Goal: Find specific page/section: Find specific page/section

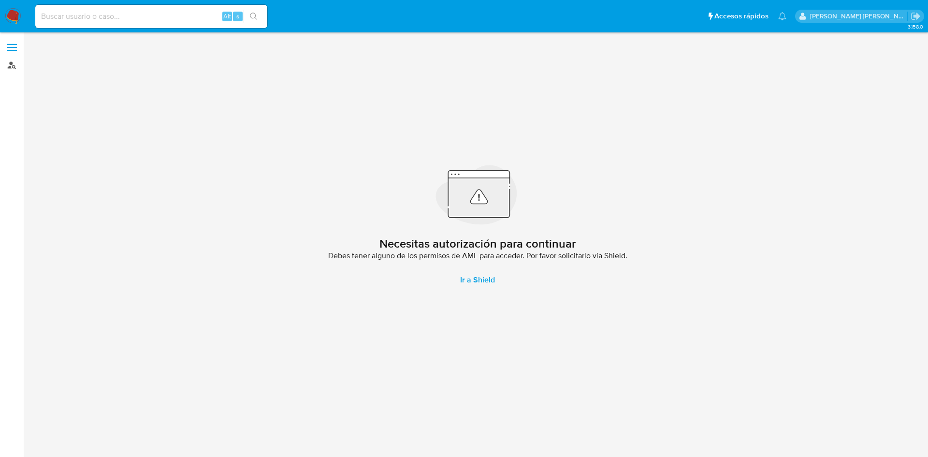
click at [15, 65] on link "Buscador de personas" at bounding box center [57, 65] width 115 height 15
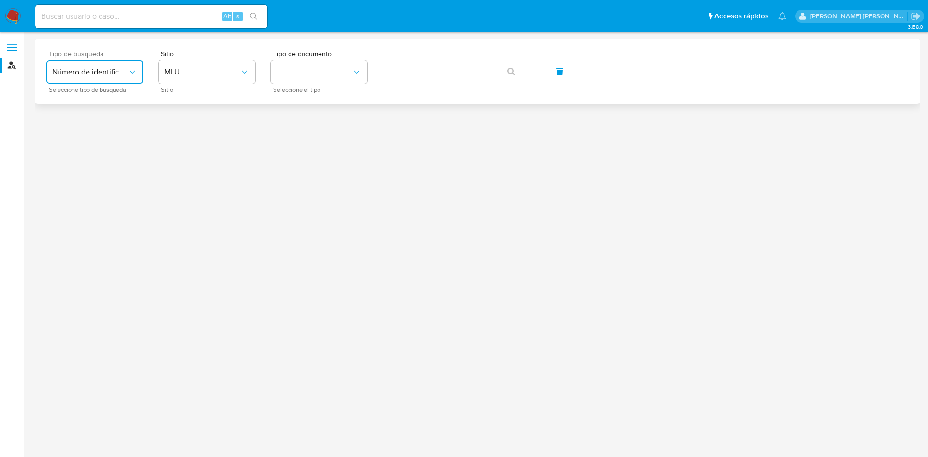
click at [123, 78] on button "Número de identificación" at bounding box center [94, 71] width 97 height 23
click at [110, 139] on div "User ID" at bounding box center [91, 130] width 79 height 23
click at [514, 73] on icon "button" at bounding box center [512, 72] width 8 height 8
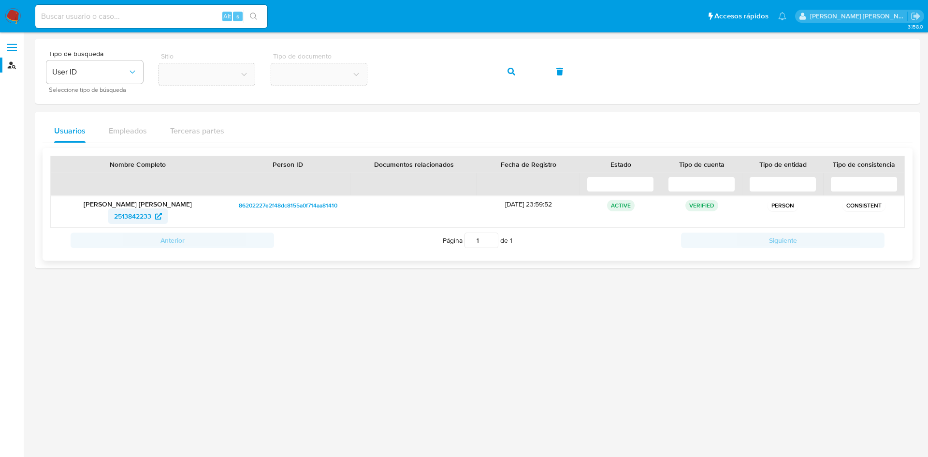
click at [159, 216] on icon at bounding box center [158, 216] width 7 height 7
click at [382, 65] on div "Tipo de busqueda User ID Seleccione tipo de búsqueda Sitio Tipo de documento" at bounding box center [477, 71] width 863 height 42
click at [504, 69] on button "button" at bounding box center [511, 71] width 33 height 23
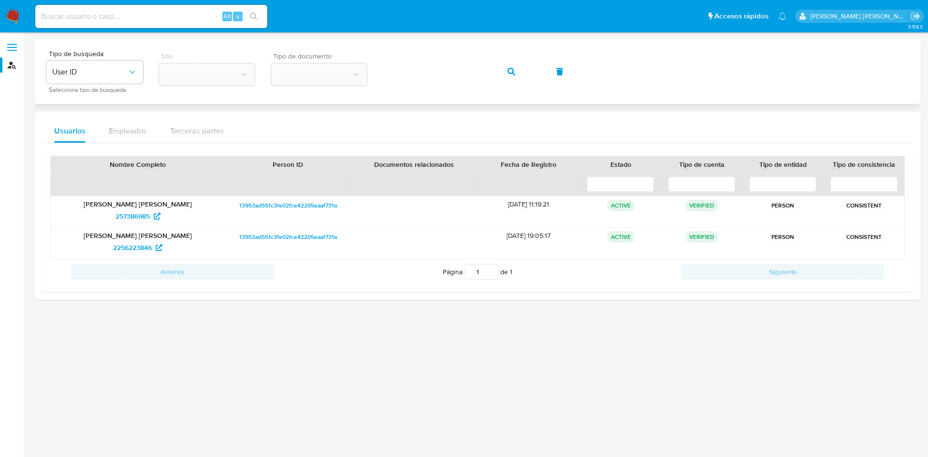
click at [364, 69] on div "Tipo de busqueda User ID Seleccione tipo de búsqueda Sitio Tipo de documento" at bounding box center [477, 71] width 863 height 42
click at [155, 217] on icon at bounding box center [157, 216] width 7 height 7
click at [363, 77] on div "Tipo de busqueda User ID Seleccione tipo de búsqueda Sitio Tipo de documento" at bounding box center [477, 71] width 863 height 42
click at [513, 72] on icon "button" at bounding box center [512, 72] width 8 height 8
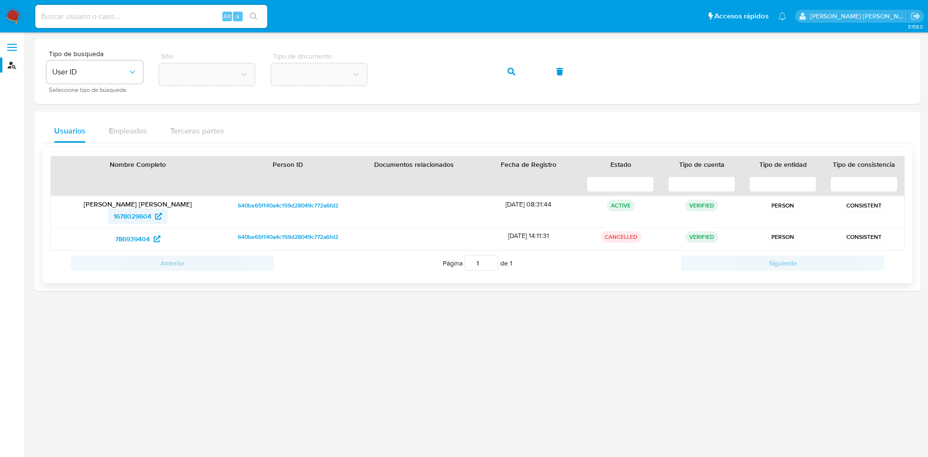
click at [153, 217] on span "1678029604" at bounding box center [138, 215] width 48 height 15
click at [366, 63] on div "Tipo de busqueda User ID Seleccione tipo de búsqueda Sitio Tipo de documento" at bounding box center [477, 71] width 863 height 42
click at [511, 72] on icon "button" at bounding box center [512, 72] width 8 height 8
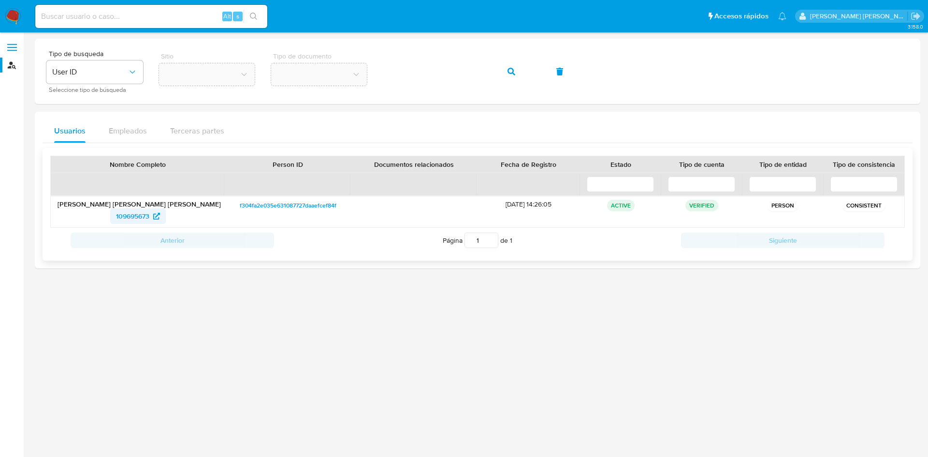
click at [151, 218] on span "109695673" at bounding box center [138, 215] width 44 height 15
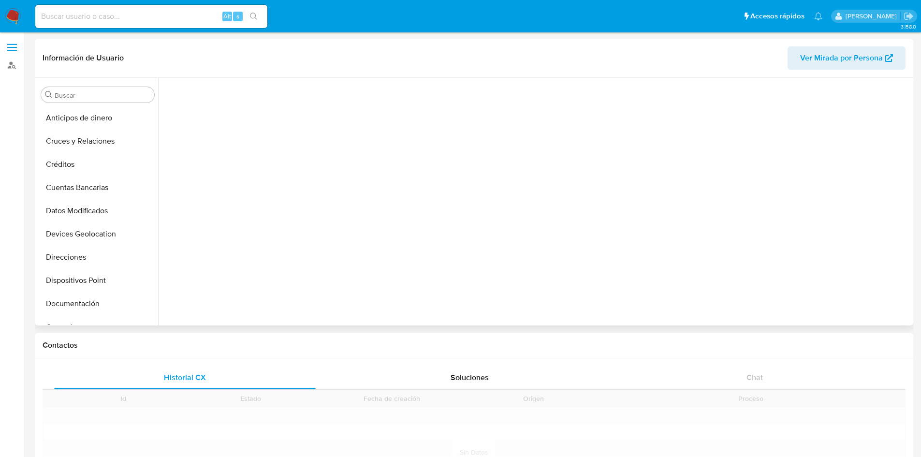
scroll to position [176, 0]
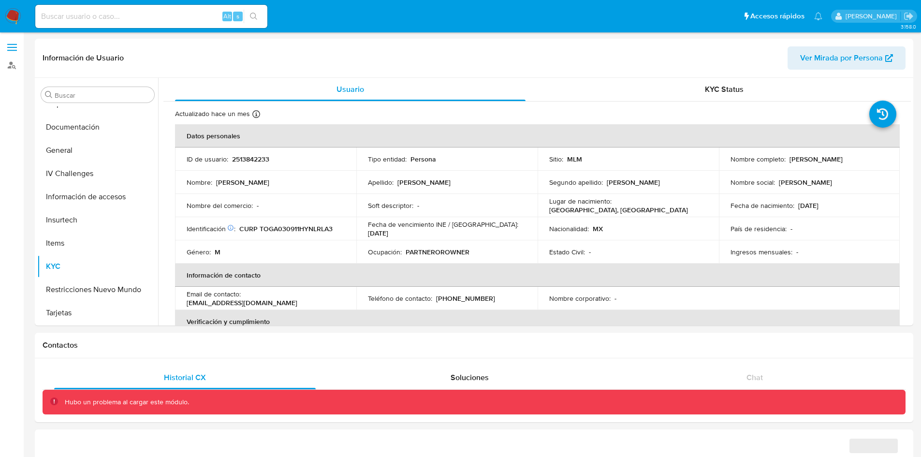
select select "10"
click at [745, 299] on table "Datos personales ID de usuario : 2513842233 Tipo entidad : Persona Sitio : MLM …" at bounding box center [537, 298] width 725 height 348
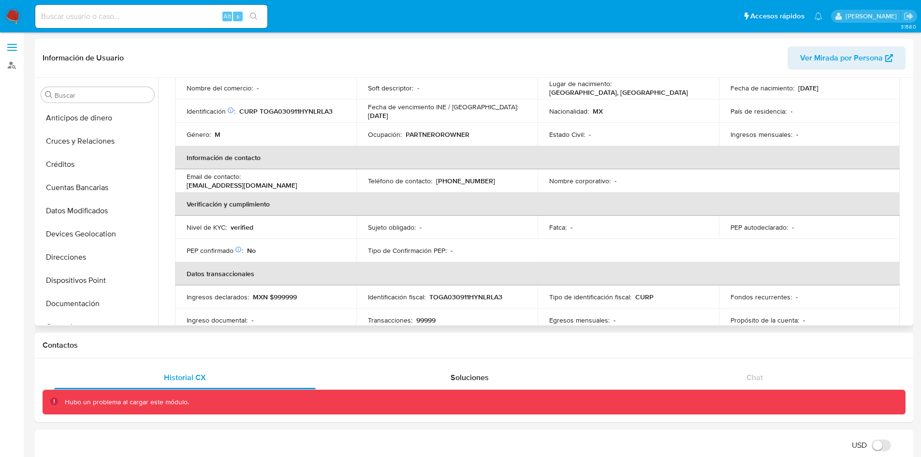
scroll to position [0, 0]
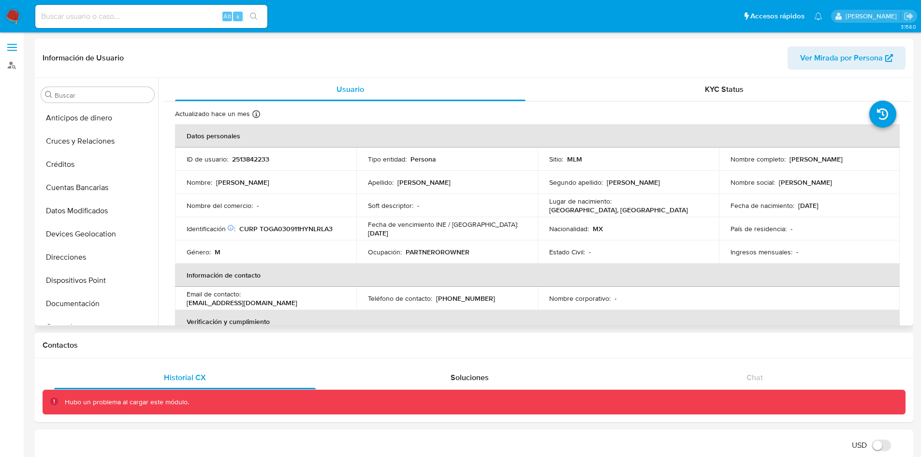
drag, startPoint x: 874, startPoint y: 155, endPoint x: 784, endPoint y: 159, distance: 90.0
click at [784, 159] on div "Nombre completo : Jose Alin Tolosa Garcia" at bounding box center [810, 159] width 158 height 9
copy div "Jose Alin Tolosa Garcia"
click at [778, 315] on th "Verificación y cumplimiento" at bounding box center [537, 321] width 725 height 23
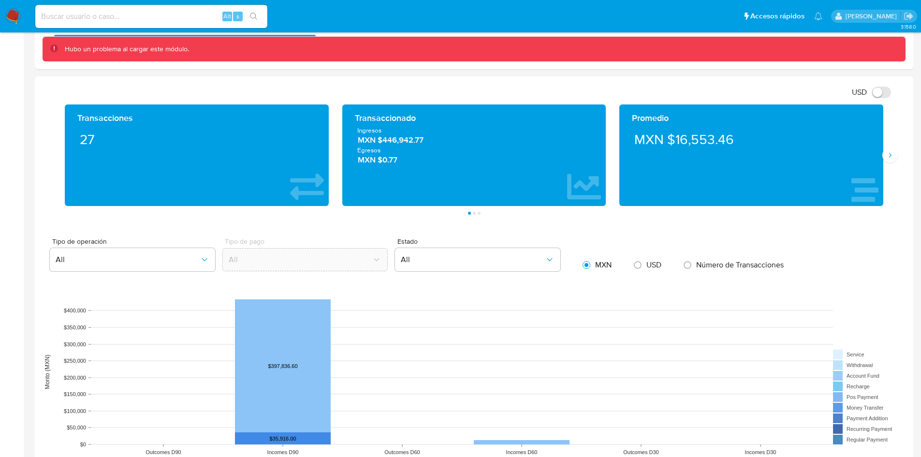
scroll to position [357, 0]
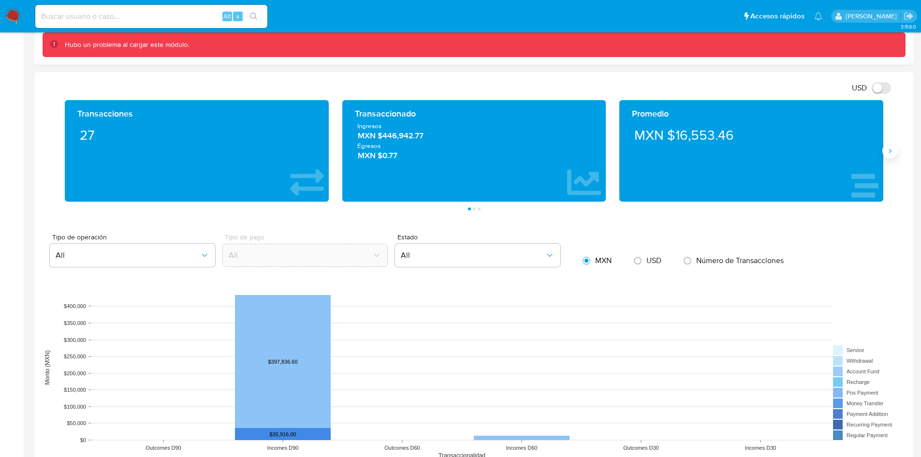
click at [888, 153] on icon "Siguiente" at bounding box center [890, 151] width 8 height 8
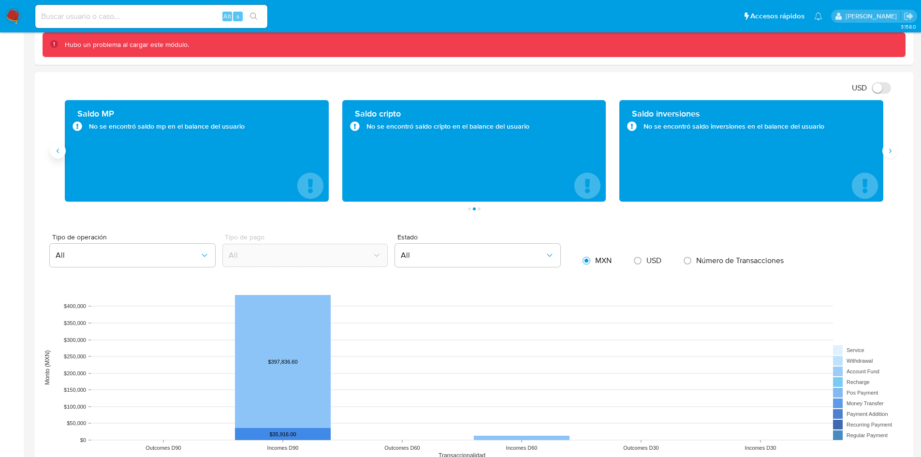
click at [60, 151] on icon "Anterior" at bounding box center [58, 151] width 8 height 8
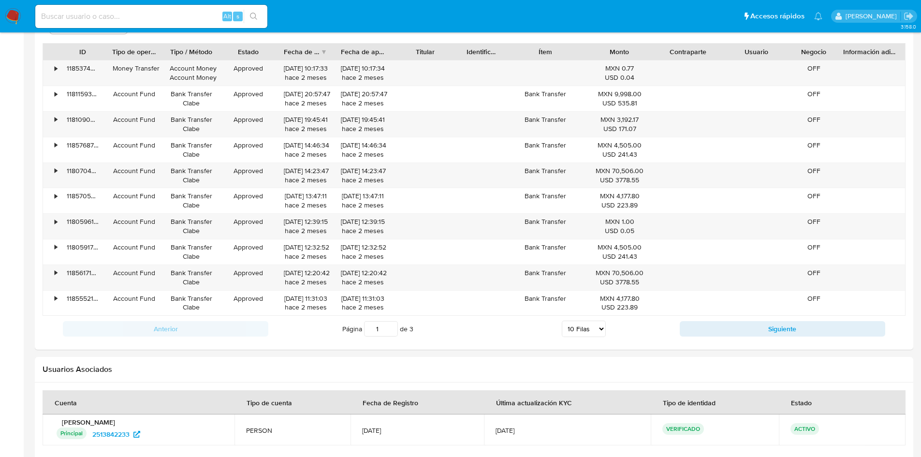
scroll to position [931, 0]
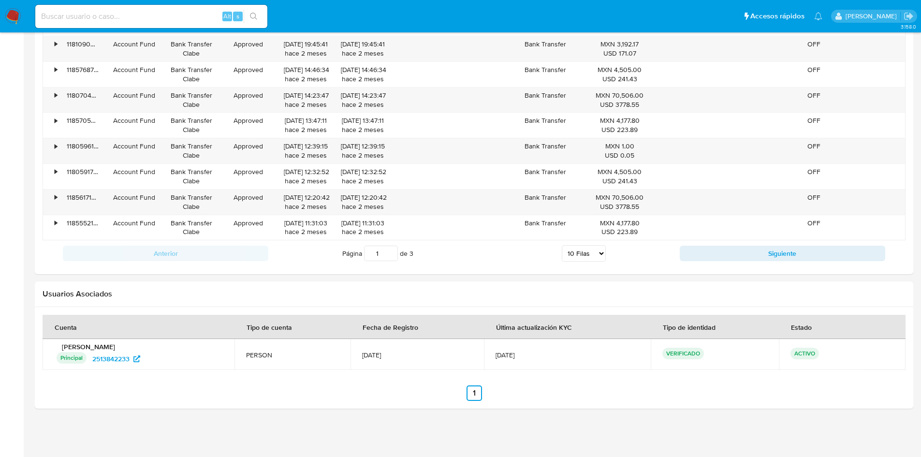
click at [636, 390] on ul "Anterior 1 Siguiente" at bounding box center [474, 392] width 863 height 15
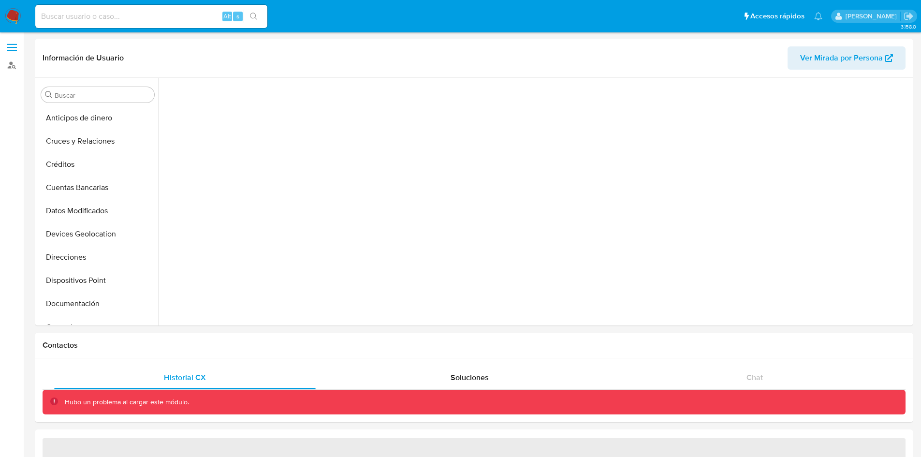
scroll to position [176, 0]
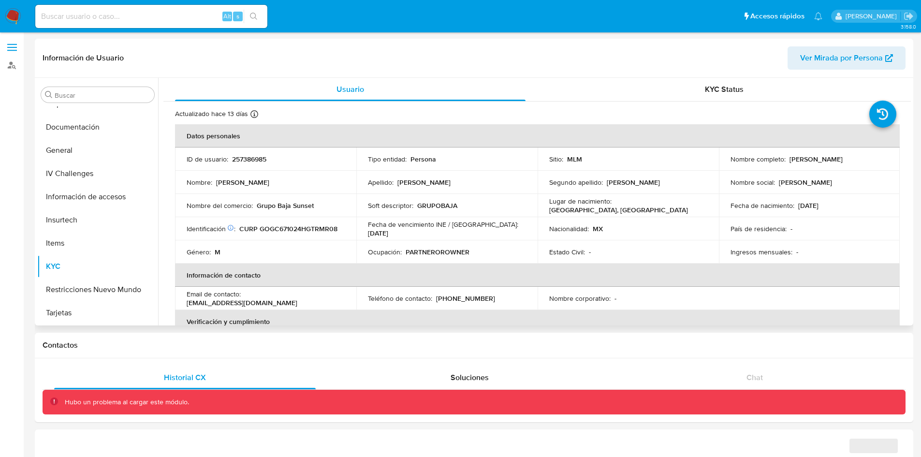
select select "10"
drag, startPoint x: 878, startPoint y: 159, endPoint x: 787, endPoint y: 161, distance: 91.4
click at [787, 161] on div "Nombre completo : Carlos Arturo Gordillo Gomez" at bounding box center [810, 159] width 158 height 9
copy p "Carlos Arturo Gordillo Gomez"
click at [749, 283] on th "Información de contacto" at bounding box center [537, 275] width 725 height 23
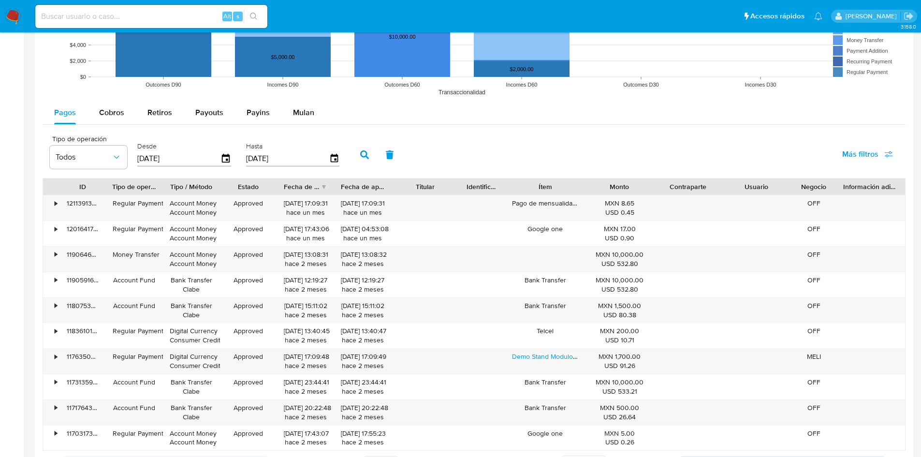
scroll to position [962, 0]
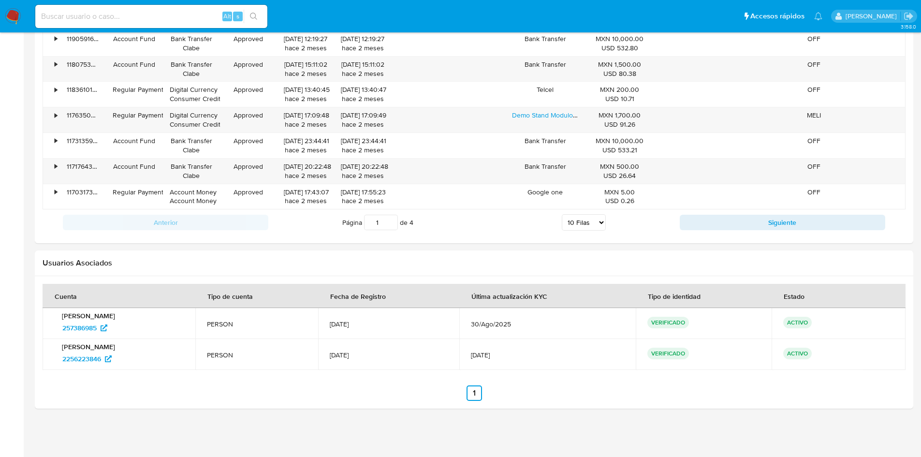
drag, startPoint x: 410, startPoint y: 322, endPoint x: 366, endPoint y: 322, distance: 43.5
click at [366, 322] on td "21/May/2017" at bounding box center [388, 323] width 141 height 31
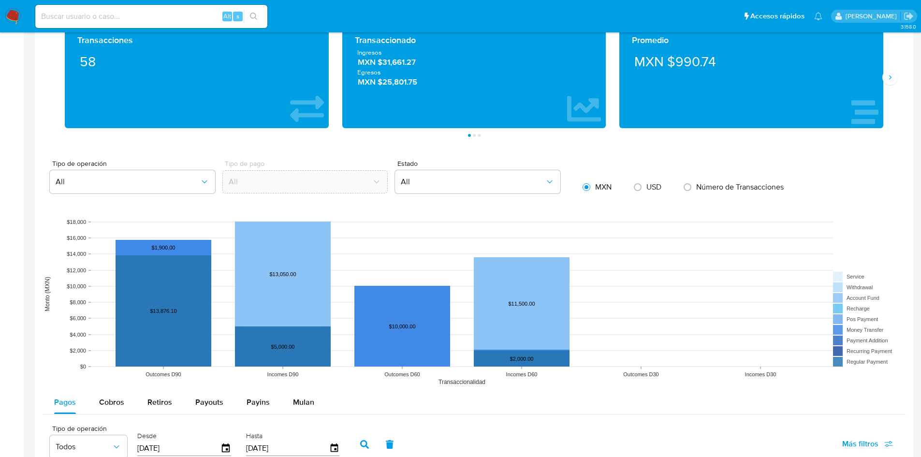
scroll to position [441, 0]
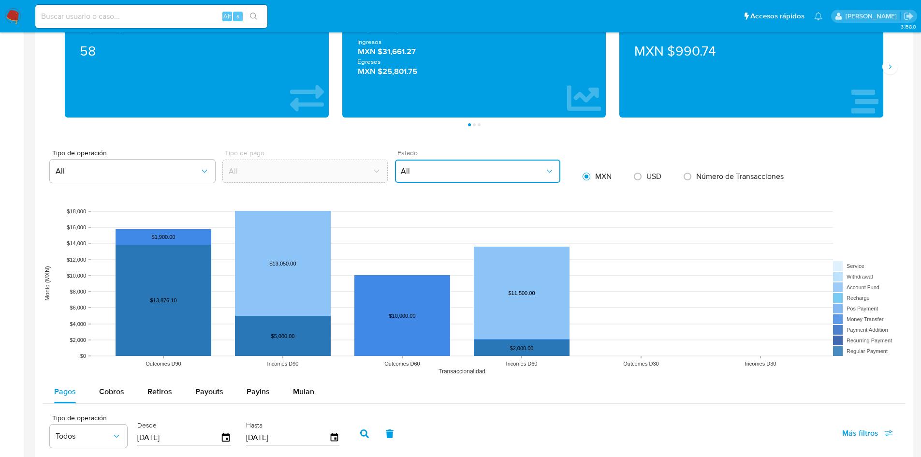
click at [528, 168] on span "All" at bounding box center [473, 171] width 144 height 10
click at [629, 145] on div "USD Cambiar entre moneda local y dolar Transacciones 58 Transaccionado Ingresos…" at bounding box center [474, 376] width 863 height 760
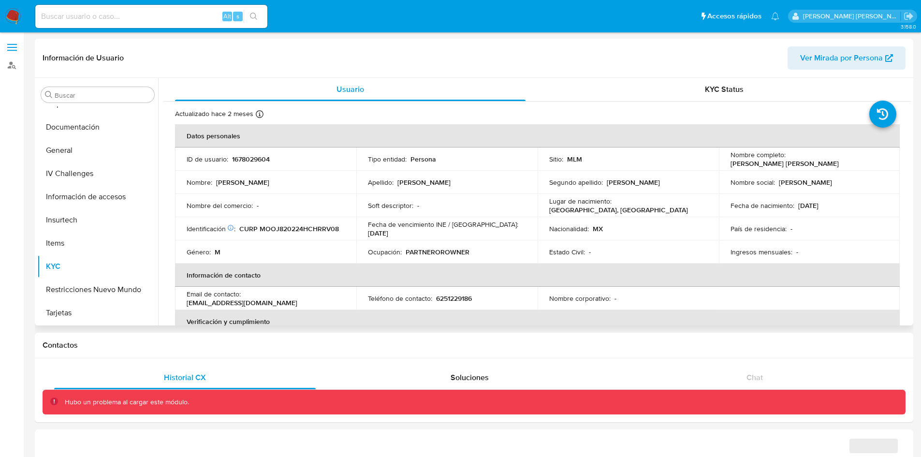
select select "10"
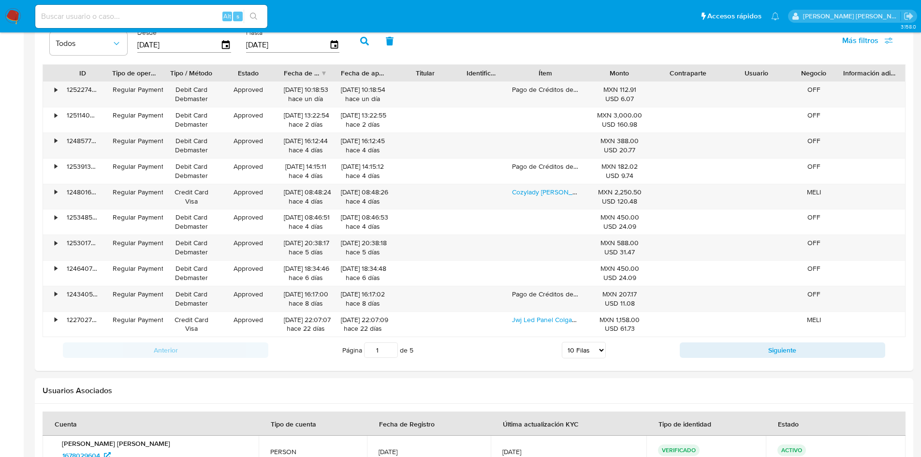
scroll to position [962, 0]
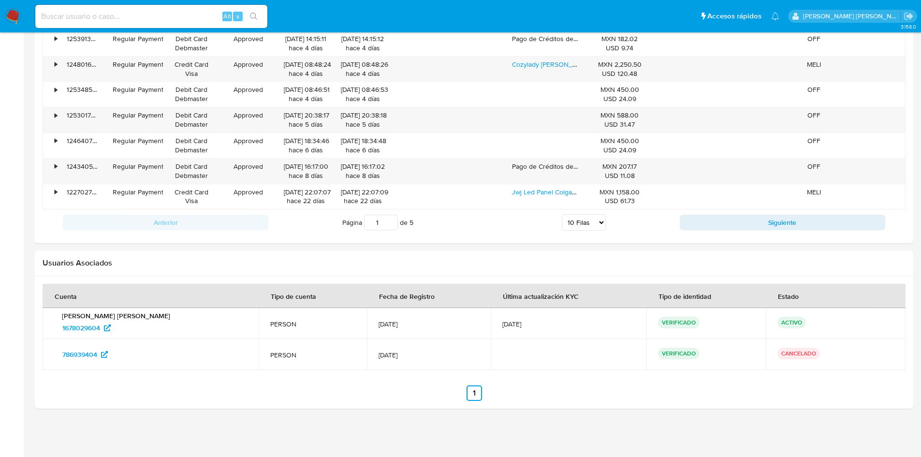
drag, startPoint x: 504, startPoint y: 325, endPoint x: 485, endPoint y: 323, distance: 18.5
click at [491, 323] on td "21/Jul/2025" at bounding box center [569, 323] width 156 height 31
drag, startPoint x: 409, startPoint y: 321, endPoint x: 365, endPoint y: 323, distance: 44.6
click at [367, 323] on td "10/Feb/2024" at bounding box center [429, 323] width 124 height 31
click at [392, 320] on span "10/Feb/2024" at bounding box center [429, 324] width 101 height 9
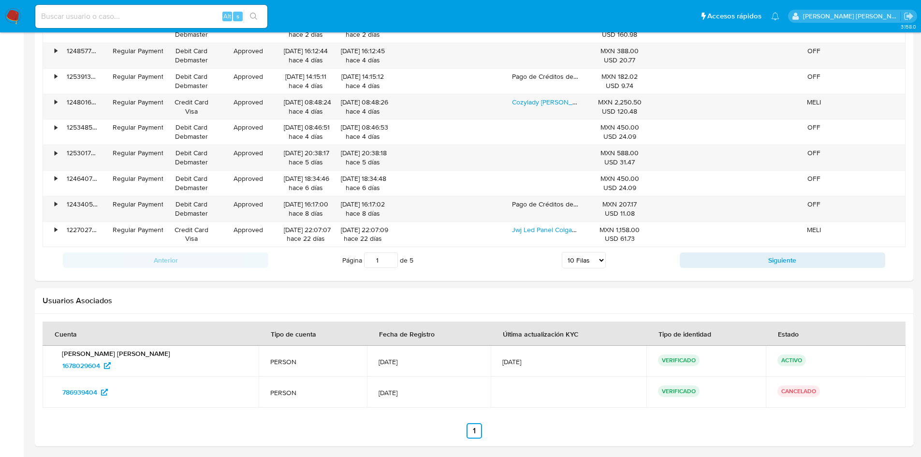
scroll to position [925, 0]
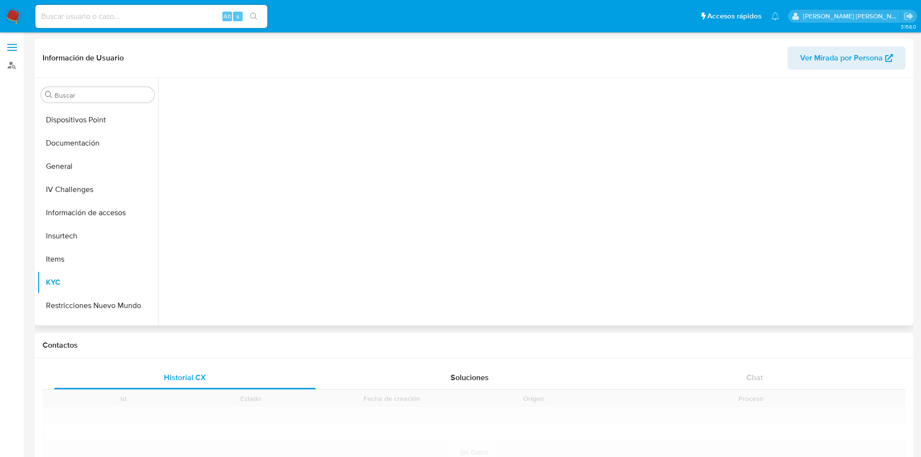
scroll to position [176, 0]
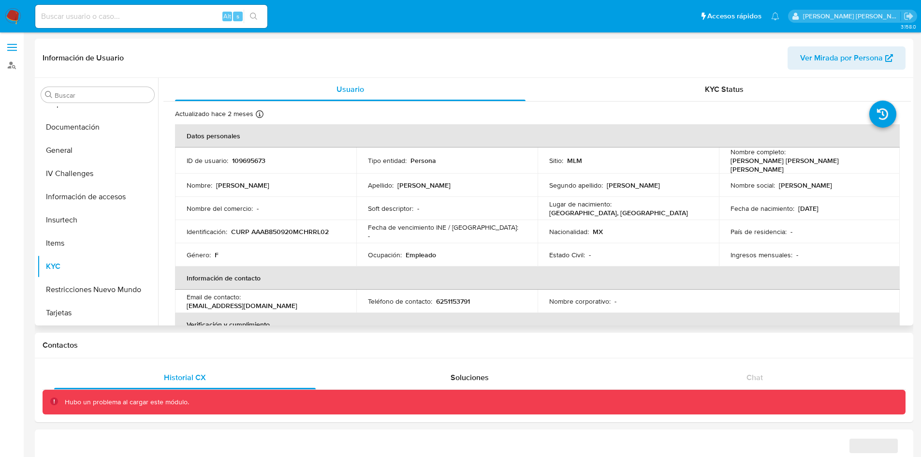
select select "10"
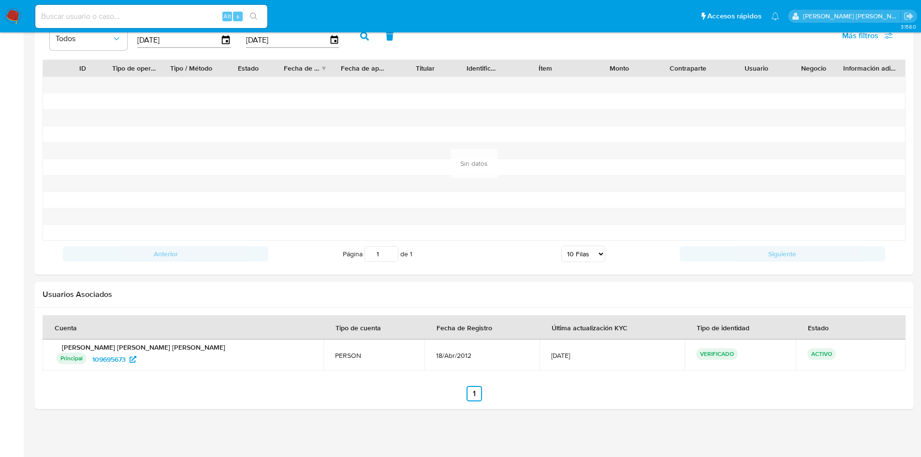
scroll to position [839, 0]
